Goal: Transaction & Acquisition: Register for event/course

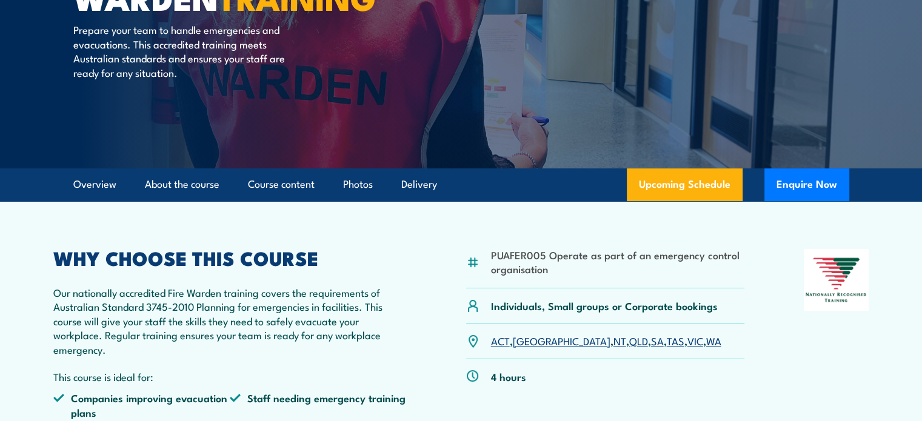
scroll to position [182, 0]
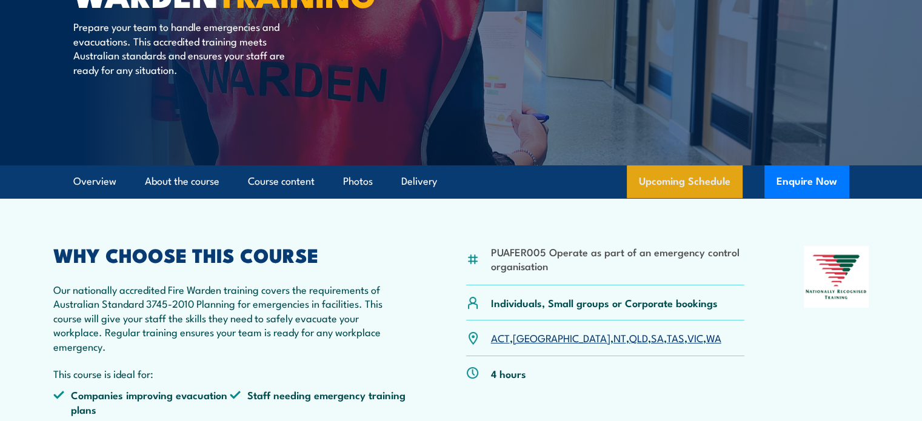
click at [674, 181] on link "Upcoming Schedule" at bounding box center [685, 182] width 116 height 33
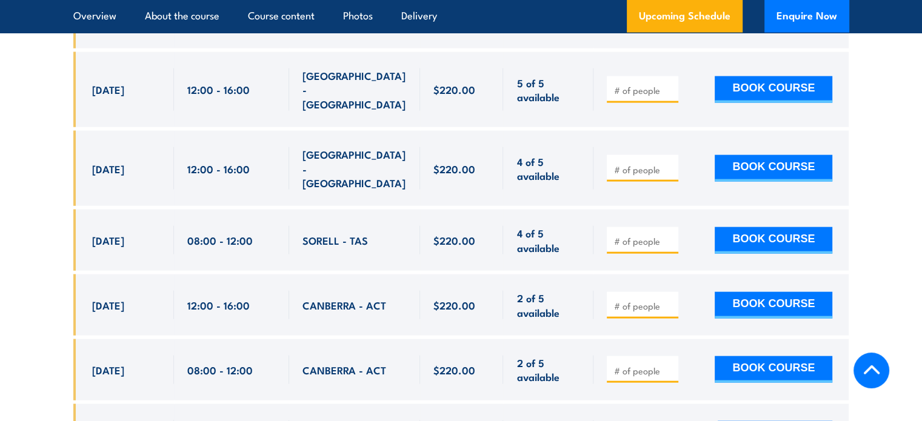
scroll to position [2740, 0]
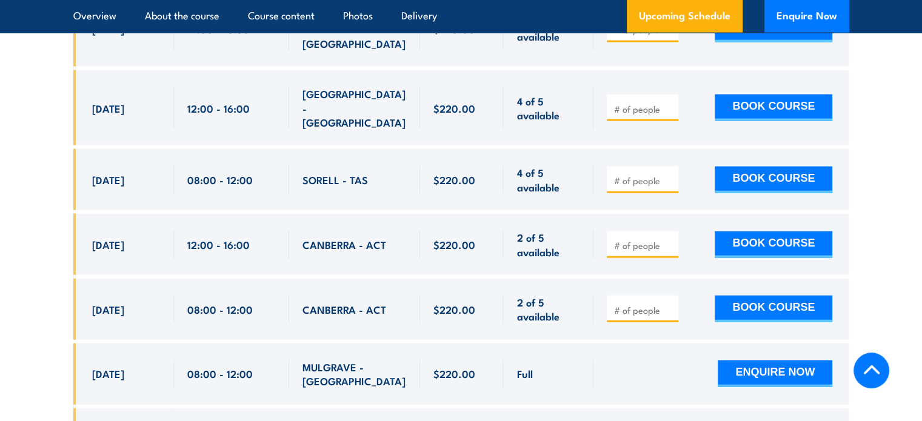
drag, startPoint x: 357, startPoint y: 310, endPoint x: 120, endPoint y: 303, distance: 237.2
click at [120, 344] on div "23 Sep, 2025, 08:00 - 08:00" at bounding box center [461, 374] width 776 height 61
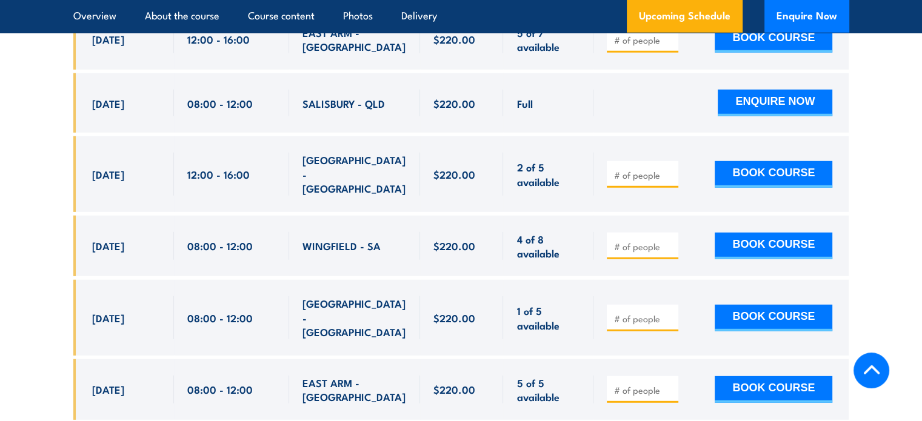
scroll to position [3407, 0]
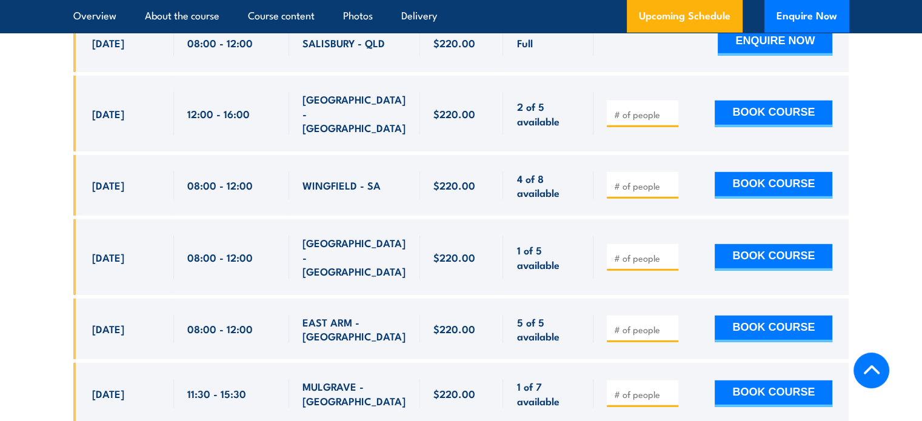
drag, startPoint x: 95, startPoint y: 288, endPoint x: 487, endPoint y: 286, distance: 392.9
click at [487, 363] on div "29 Sep, 2025, 11:30 - 11:30" at bounding box center [461, 393] width 776 height 61
click at [621, 389] on input "number" at bounding box center [644, 395] width 61 height 12
type input "1"
click at [671, 389] on input "1" at bounding box center [644, 395] width 61 height 12
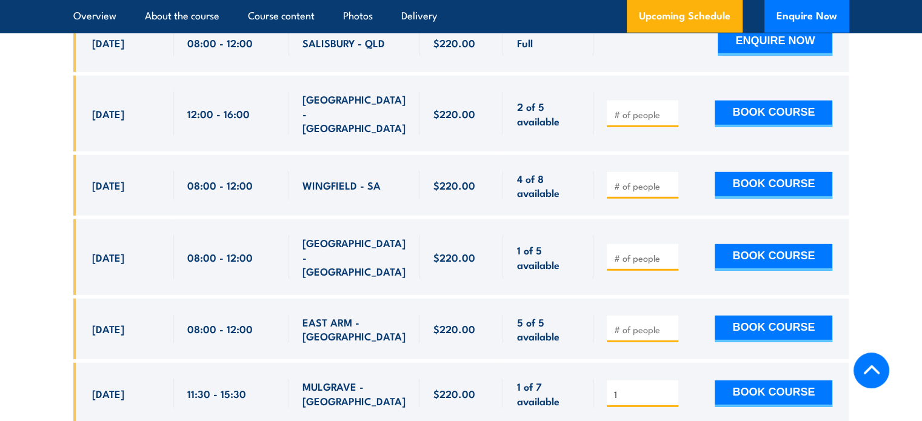
click at [671, 389] on input "1" at bounding box center [644, 395] width 61 height 12
click at [670, 389] on input "1" at bounding box center [644, 395] width 61 height 12
click at [640, 389] on input "1" at bounding box center [644, 395] width 61 height 12
drag, startPoint x: 645, startPoint y: 288, endPoint x: 609, endPoint y: 286, distance: 35.2
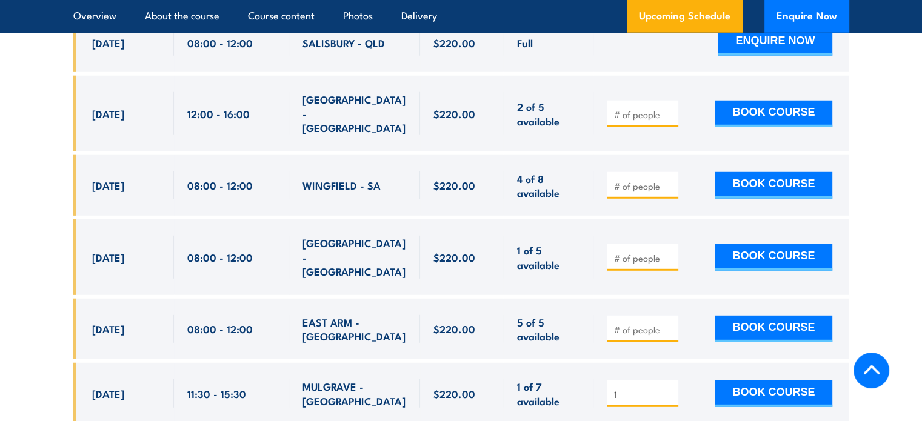
click at [609, 381] on div "1" at bounding box center [643, 394] width 72 height 27
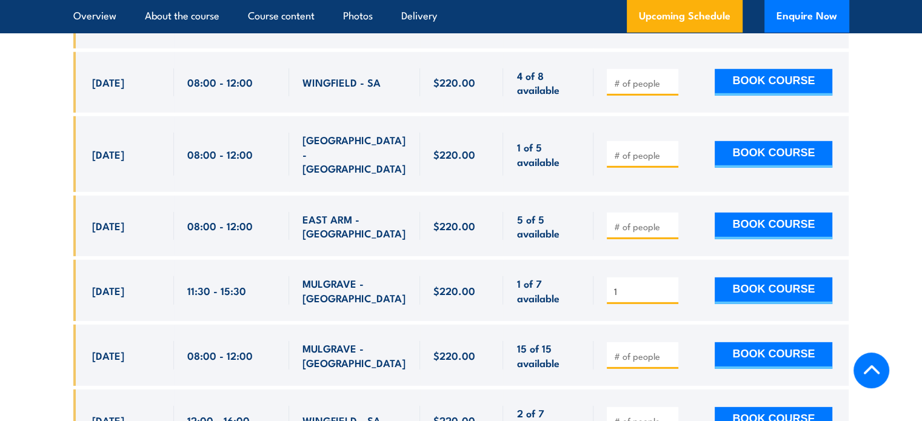
scroll to position [3528, 0]
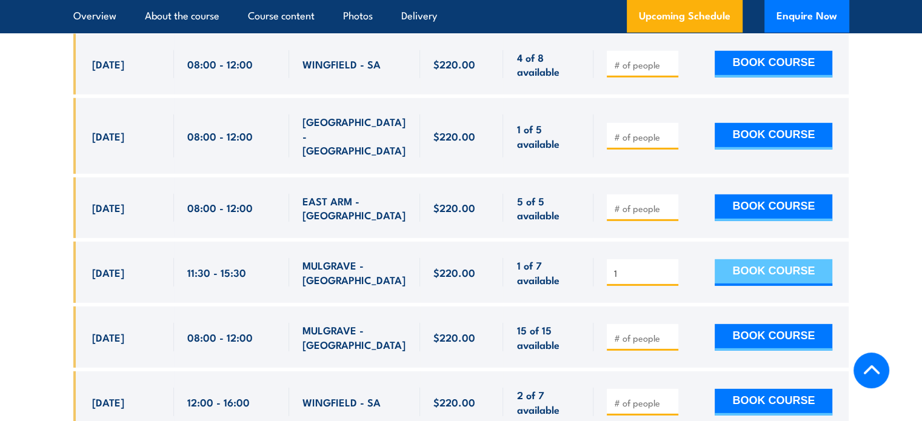
click at [749, 260] on button "BOOK COURSE" at bounding box center [774, 273] width 118 height 27
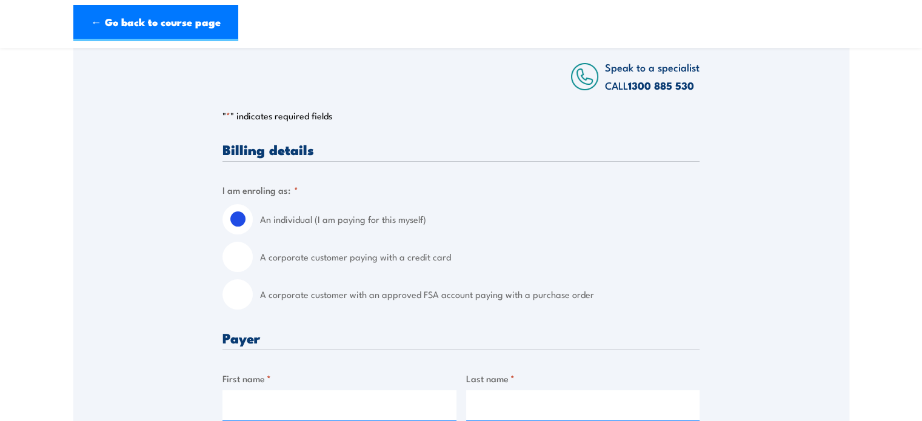
scroll to position [243, 0]
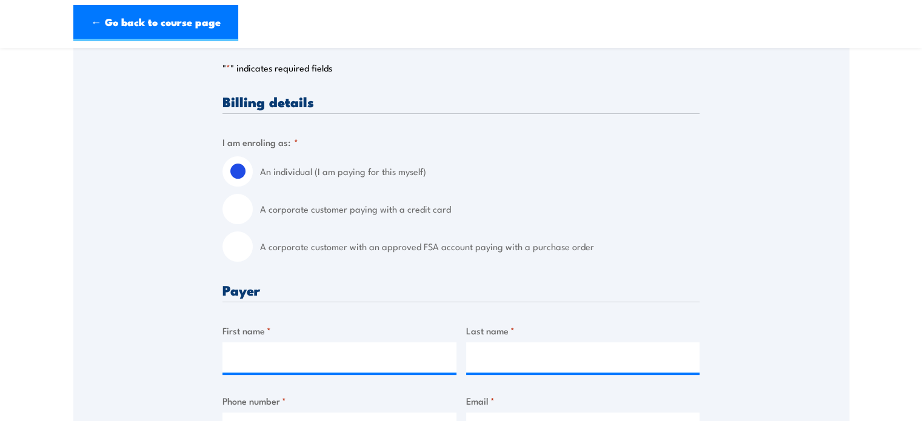
click at [310, 245] on label "A corporate customer with an approved FSA account paying with a purchase order" at bounding box center [480, 247] width 440 height 30
click at [253, 245] on input "A corporate customer with an approved FSA account paying with a purchase order" at bounding box center [238, 247] width 30 height 30
radio input "true"
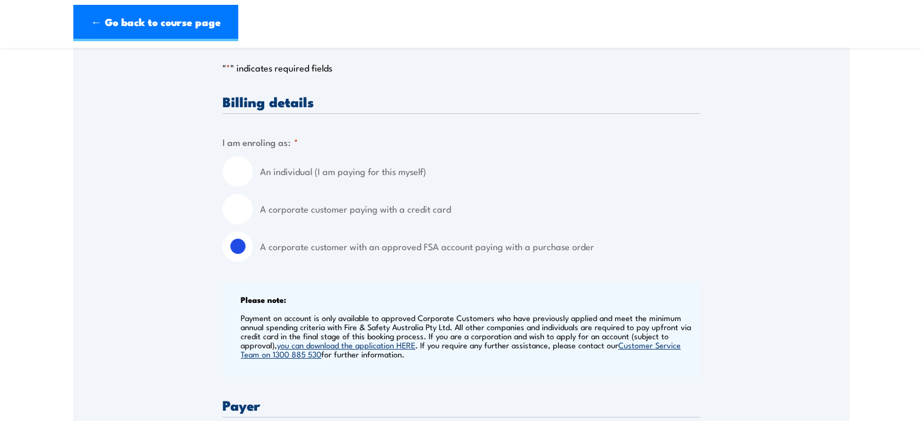
click at [247, 212] on input "A corporate customer paying with a credit card" at bounding box center [238, 209] width 30 height 30
radio input "true"
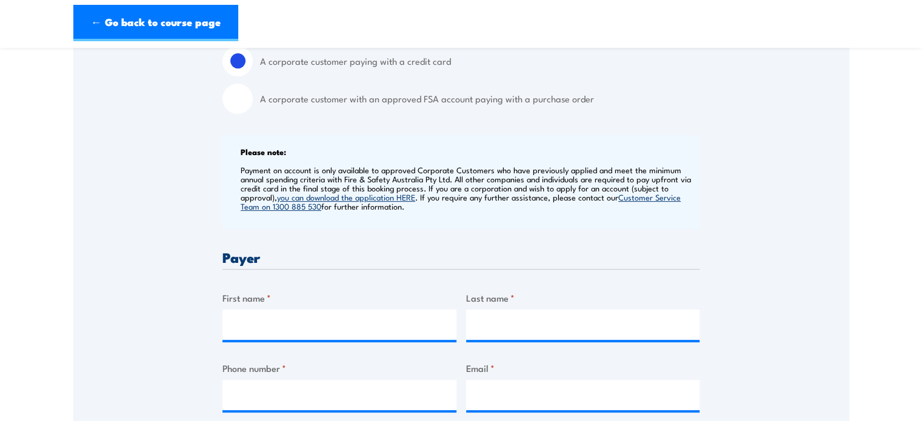
scroll to position [0, 0]
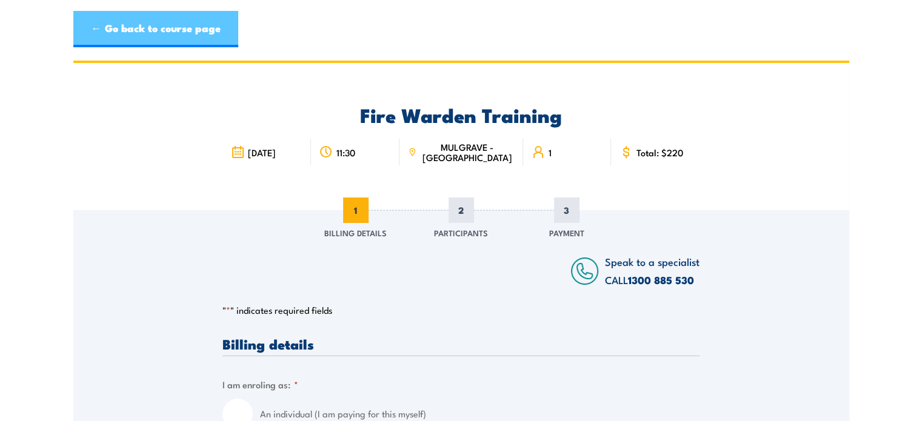
click at [84, 25] on link "← Go back to course page" at bounding box center [155, 29] width 165 height 36
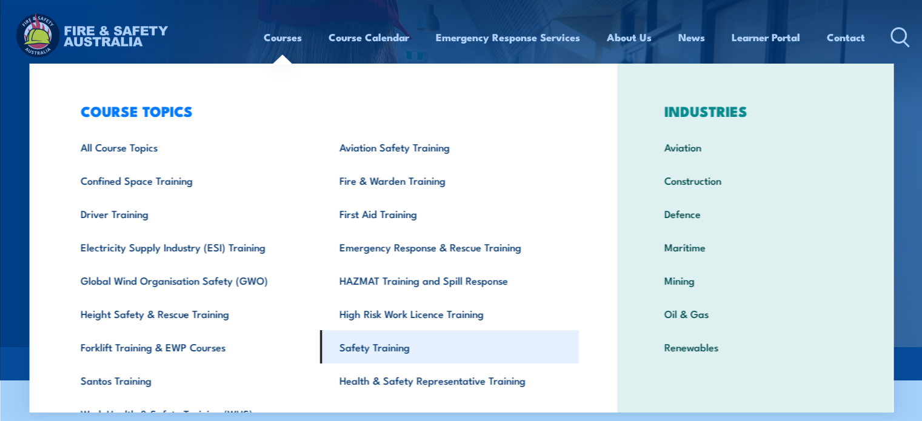
click at [375, 356] on link "Safety Training" at bounding box center [449, 346] width 259 height 33
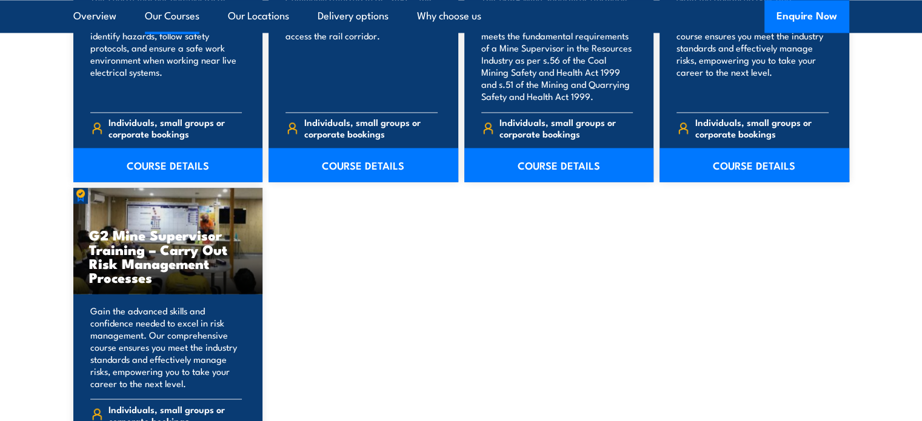
scroll to position [2061, 0]
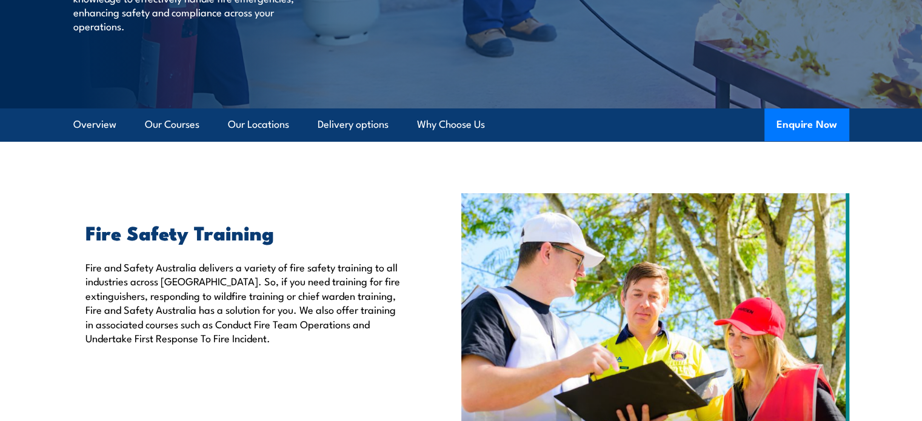
scroll to position [243, 0]
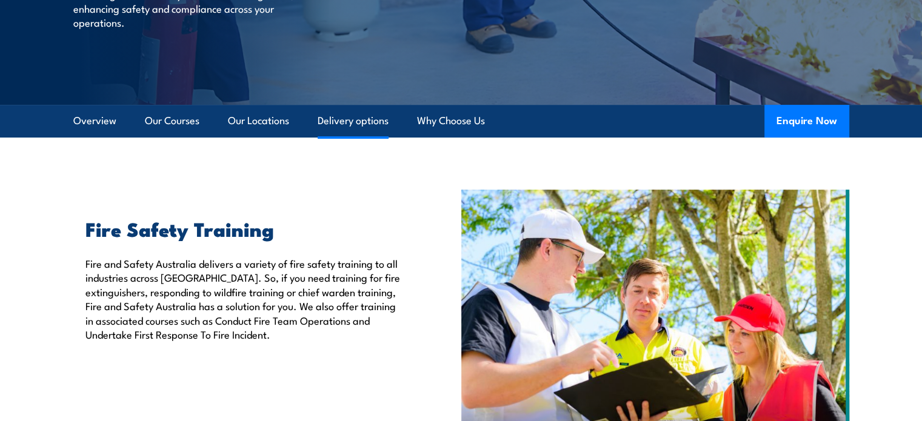
click at [371, 123] on link "Delivery options" at bounding box center [353, 121] width 71 height 32
